Goal: Task Accomplishment & Management: Manage account settings

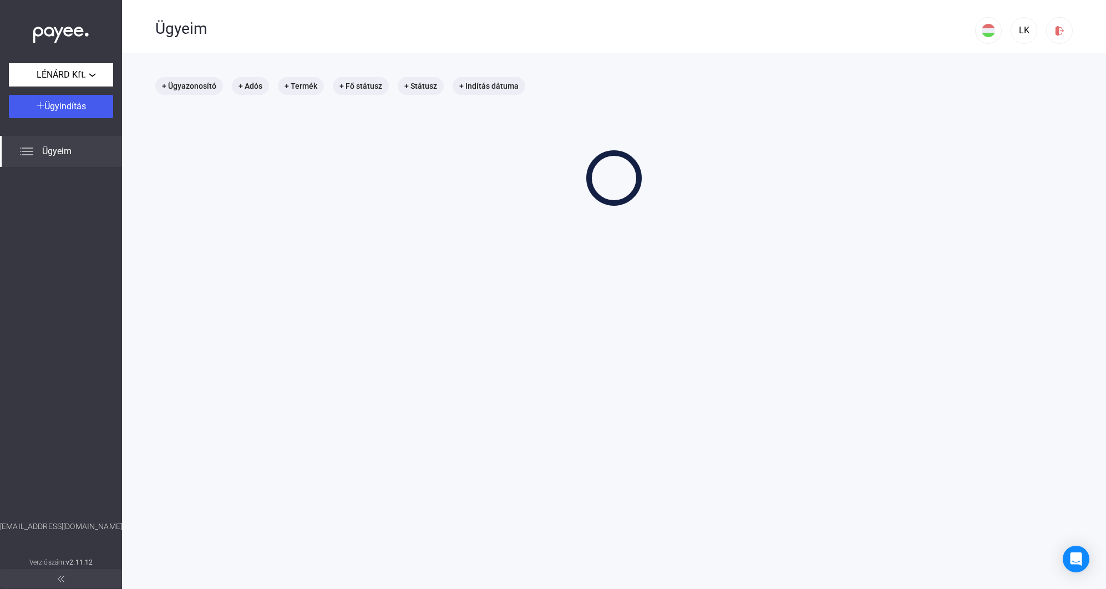
click at [490, 159] on div "+ Ügyazonosító + Adós + Termék + Fő státusz + Státusz + Indítás dátuma" at bounding box center [613, 141] width 917 height 129
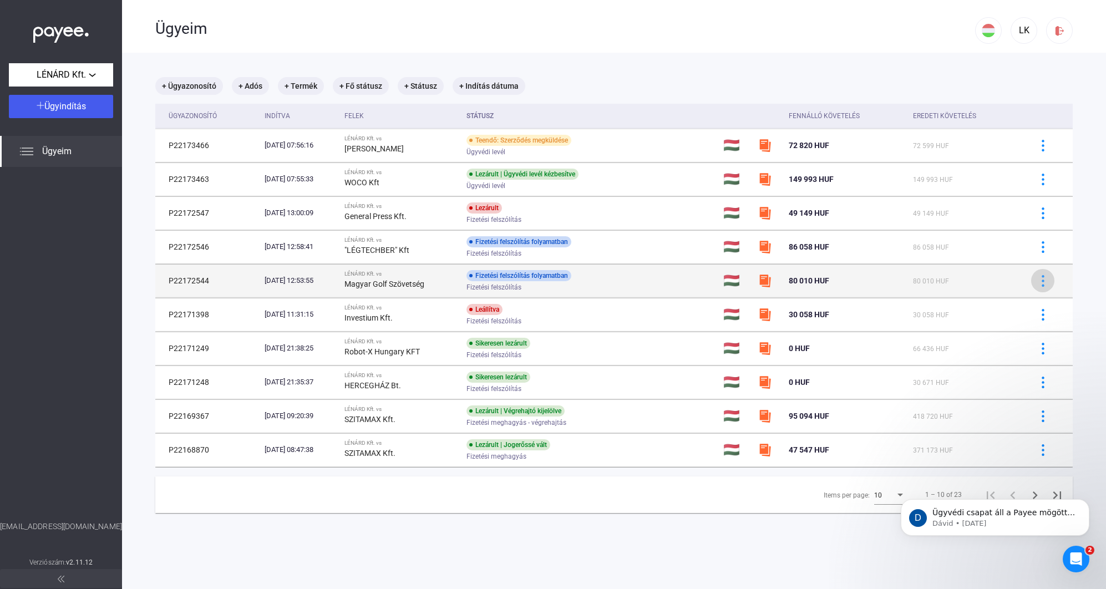
click at [1045, 279] on img at bounding box center [1043, 281] width 12 height 12
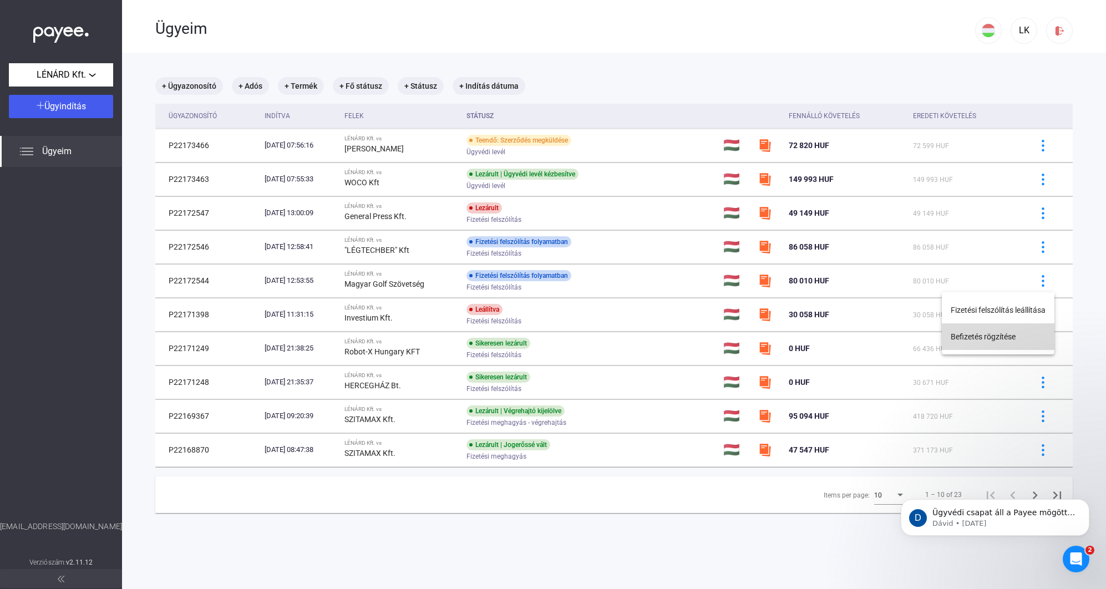
click at [987, 337] on button "Befizetés rögzítése" at bounding box center [998, 336] width 113 height 27
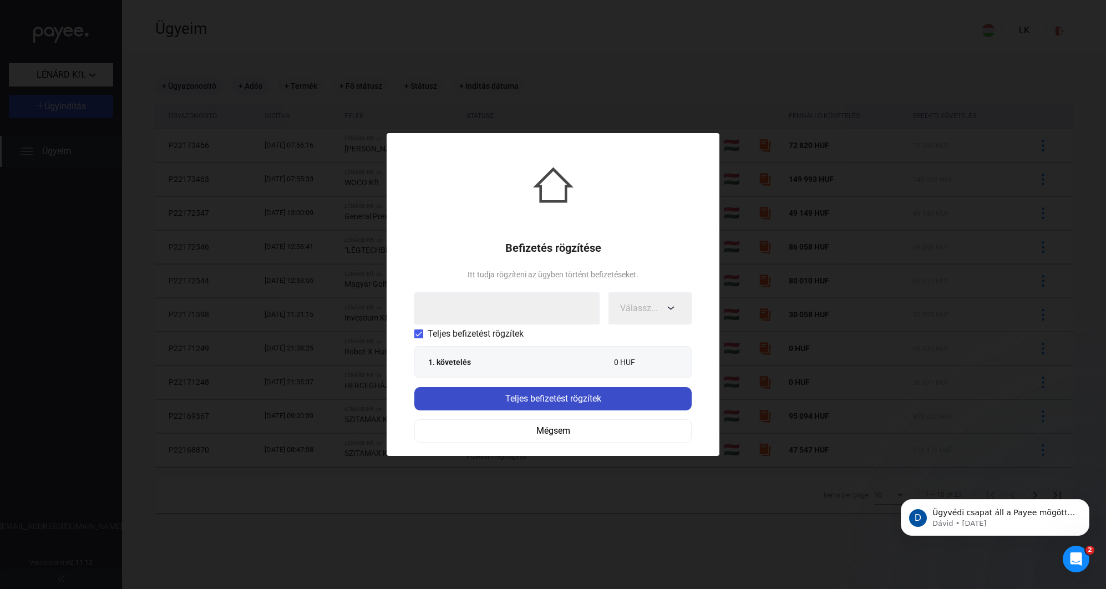
click at [537, 398] on div "Teljes befizetést rögzítek" at bounding box center [553, 398] width 271 height 13
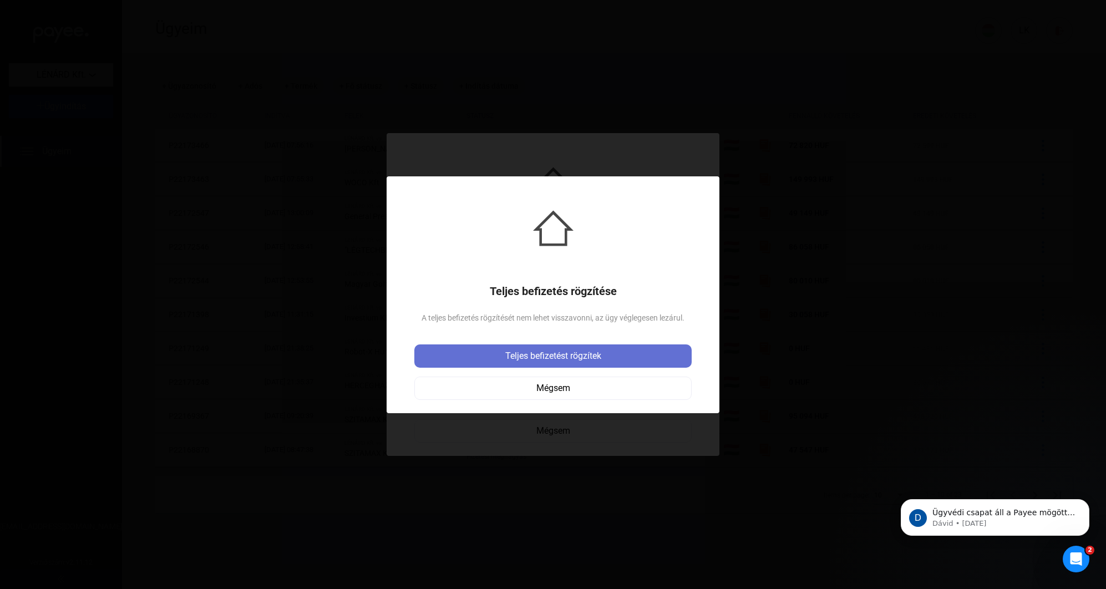
click at [567, 352] on div "Teljes befizetést rögzítek" at bounding box center [553, 355] width 271 height 13
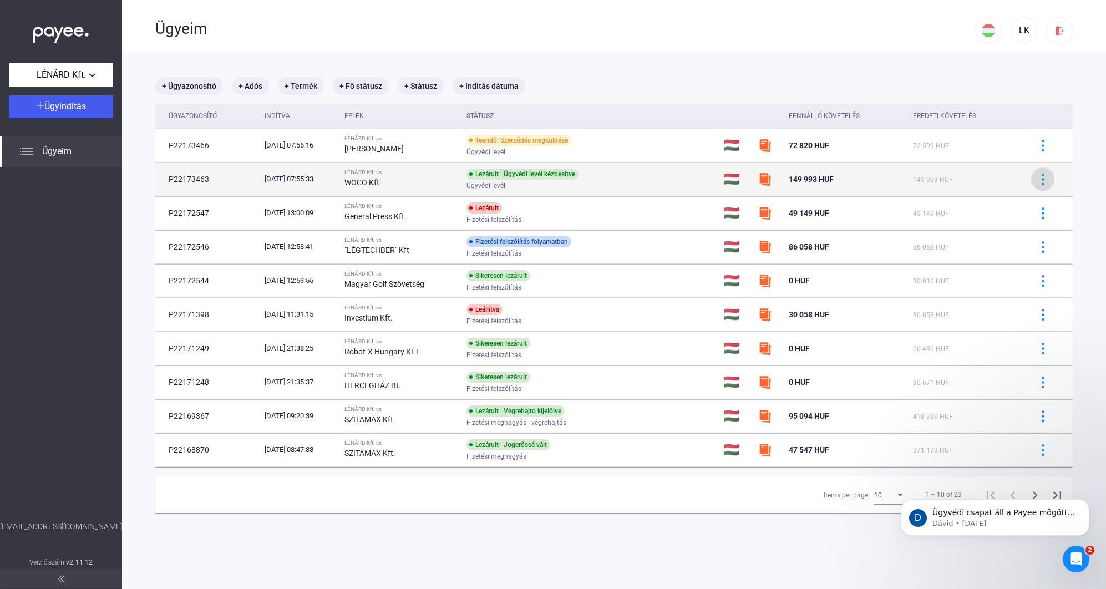
click at [1044, 176] on img at bounding box center [1043, 180] width 12 height 12
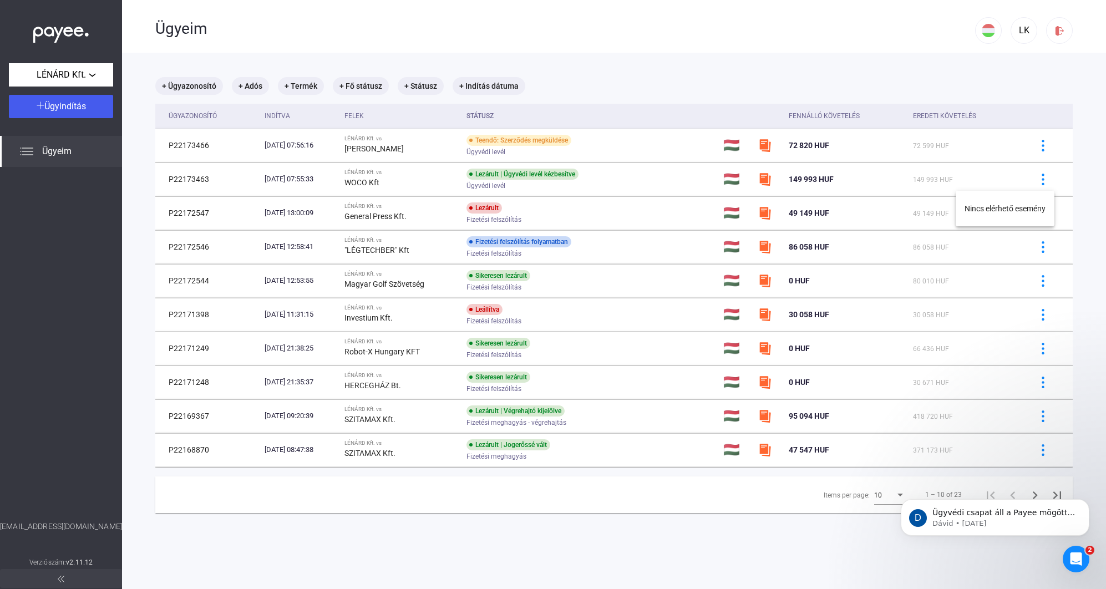
click at [1042, 177] on div at bounding box center [553, 294] width 1106 height 589
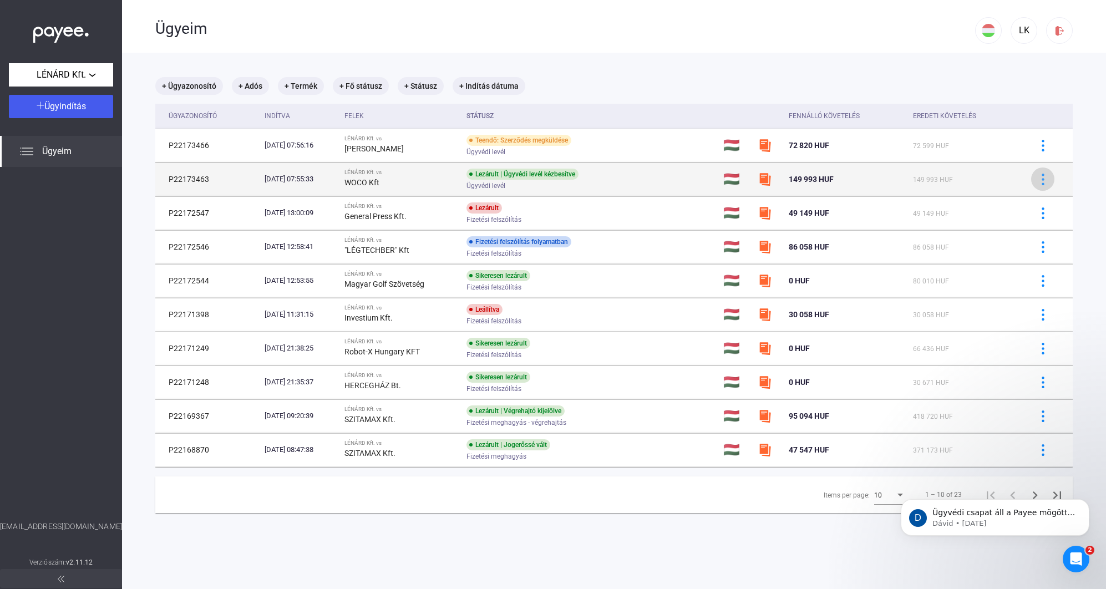
click at [1043, 177] on img at bounding box center [1043, 180] width 12 height 12
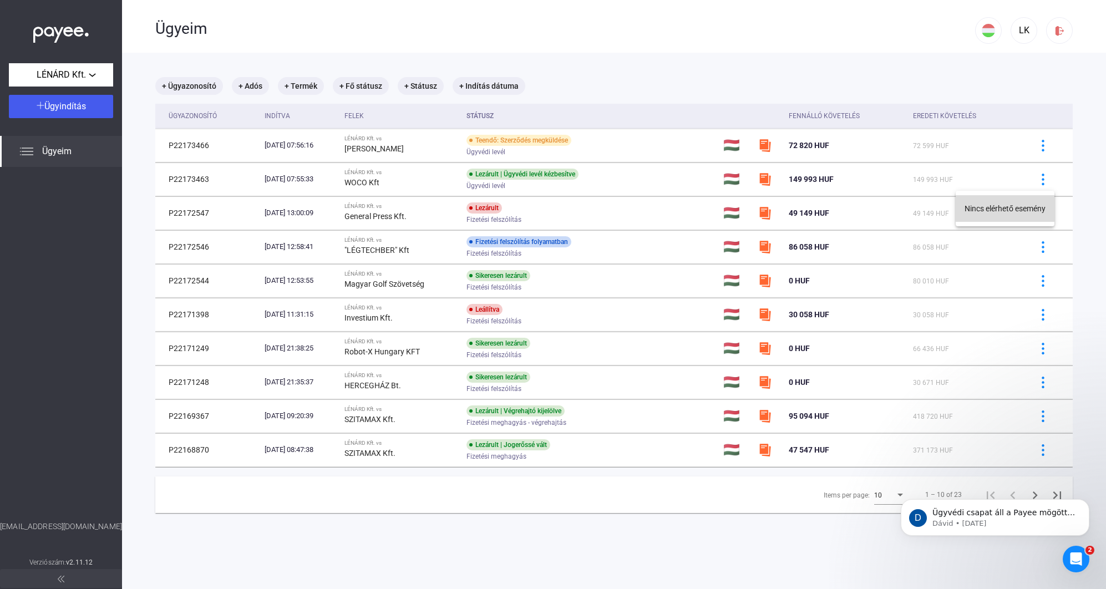
click at [1032, 206] on button "Nincs elérhető esemény" at bounding box center [1005, 208] width 99 height 27
